Goal: Find specific page/section

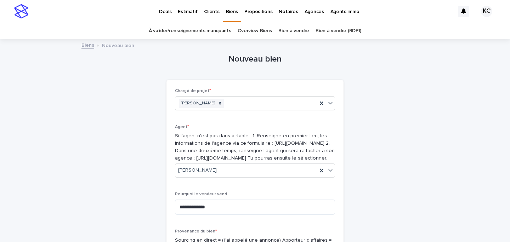
scroll to position [2935, 0]
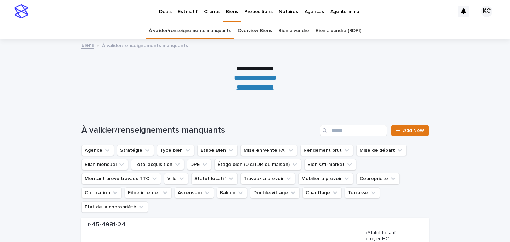
click at [250, 32] on link "Overview Biens" at bounding box center [255, 31] width 35 height 17
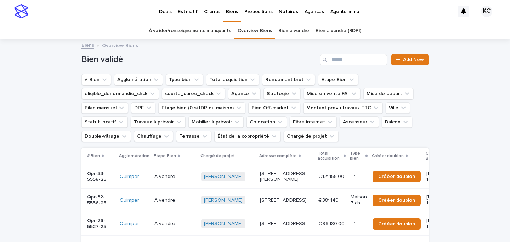
click at [167, 13] on p "Deals" at bounding box center [165, 7] width 12 height 15
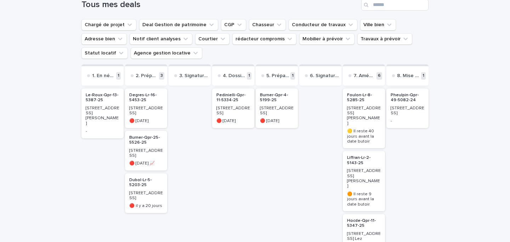
scroll to position [66, 0]
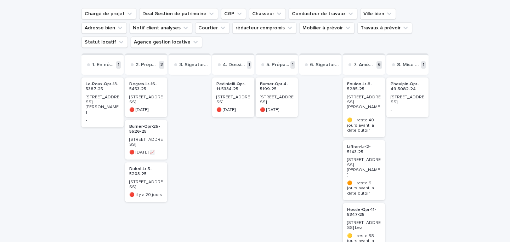
click at [143, 177] on p "Dubol-Lr-5-5203-25" at bounding box center [146, 172] width 34 height 10
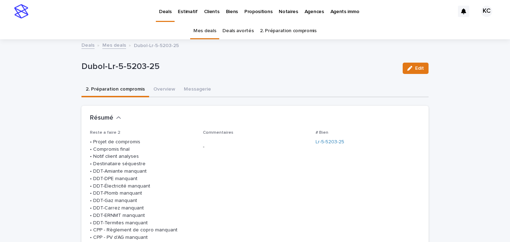
click at [333, 148] on div "# Bien Lr-5-5203-25" at bounding box center [367, 140] width 104 height 21
click at [333, 142] on link "Lr-5-5203-25" at bounding box center [329, 141] width 29 height 7
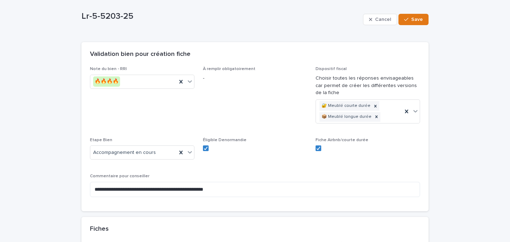
scroll to position [69, 0]
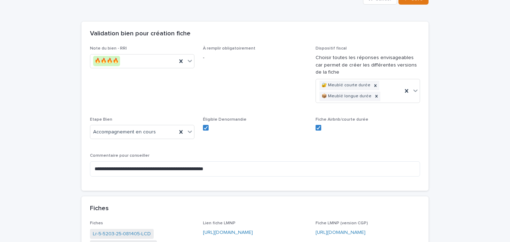
click at [242, 230] on link "[URL][DOMAIN_NAME]" at bounding box center [228, 232] width 50 height 5
